Goal: Book appointment/travel/reservation

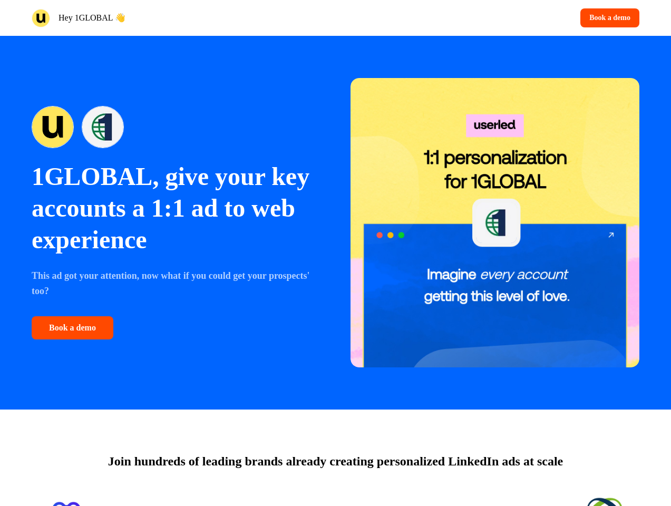
click at [335, 18] on div "Hey 1GLOBAL 👋 Book a demo" at bounding box center [335, 18] width 671 height 36
click at [181, 18] on div "Hey 1GLOBAL 👋" at bounding box center [182, 18] width 300 height 18
click at [489, 18] on div "Book a demo" at bounding box center [490, 17] width 300 height 19
click at [608, 18] on button "Book a demo" at bounding box center [609, 17] width 59 height 19
click at [335, 222] on div "1GLOBAL, give your key accounts a 1:1 ad to web experience This ad got your att…" at bounding box center [335, 222] width 671 height 373
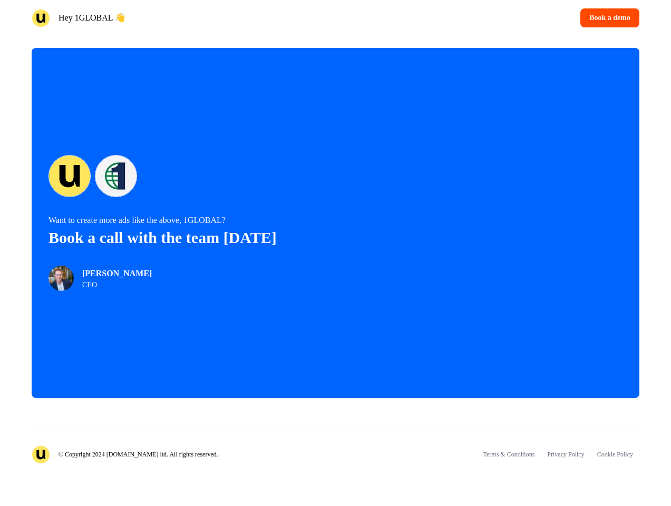
click at [74, 328] on div "Want to create more ads like the above, 1GLOBAL? Book a call with the team [DAT…" at bounding box center [335, 223] width 607 height 350
